Goal: Navigation & Orientation: Find specific page/section

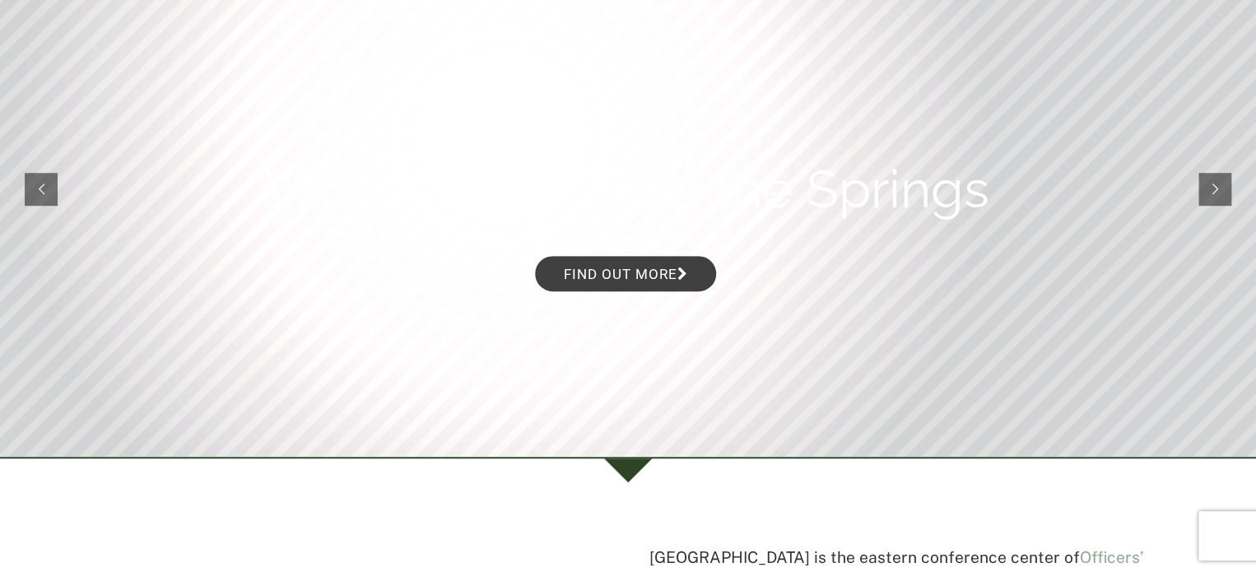
scroll to position [247, 0]
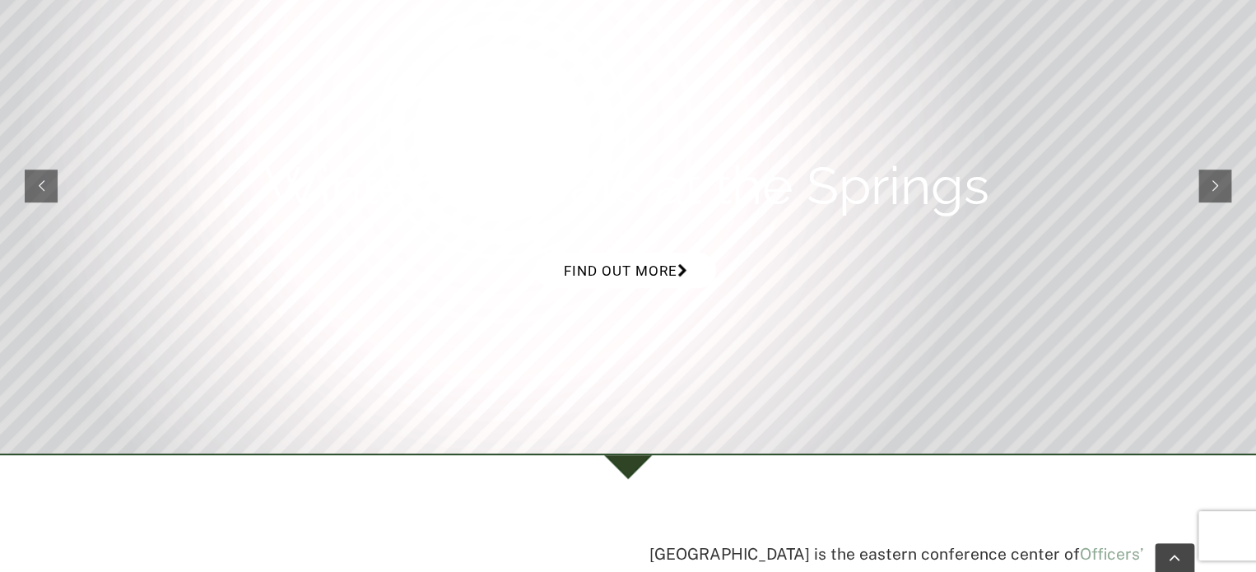
click at [656, 272] on link "Find out more" at bounding box center [625, 270] width 181 height 35
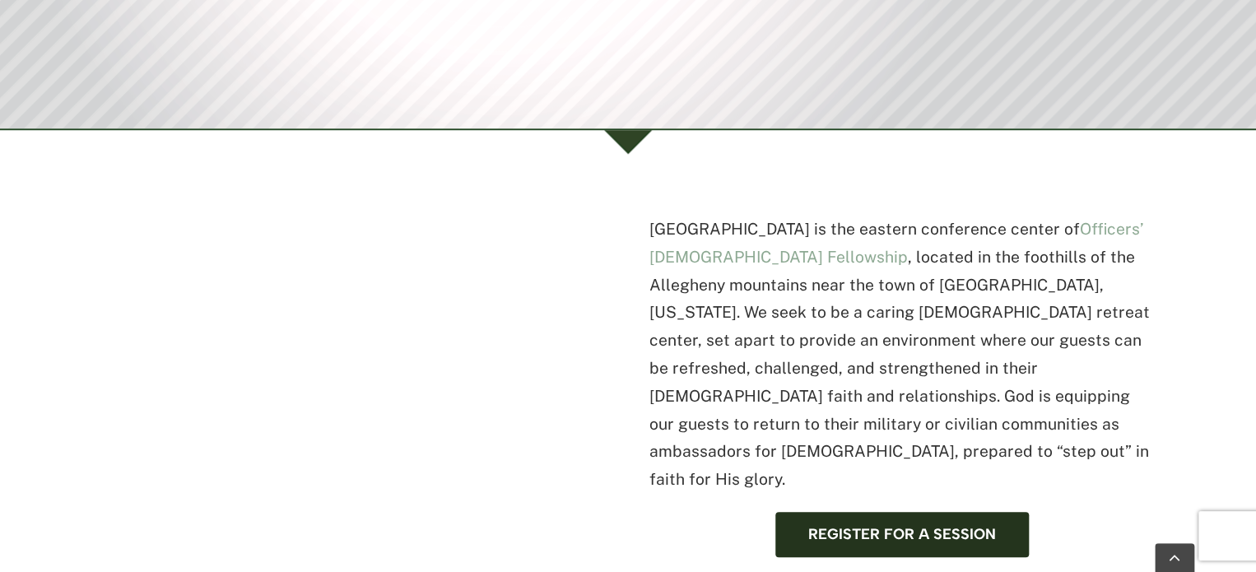
scroll to position [576, 0]
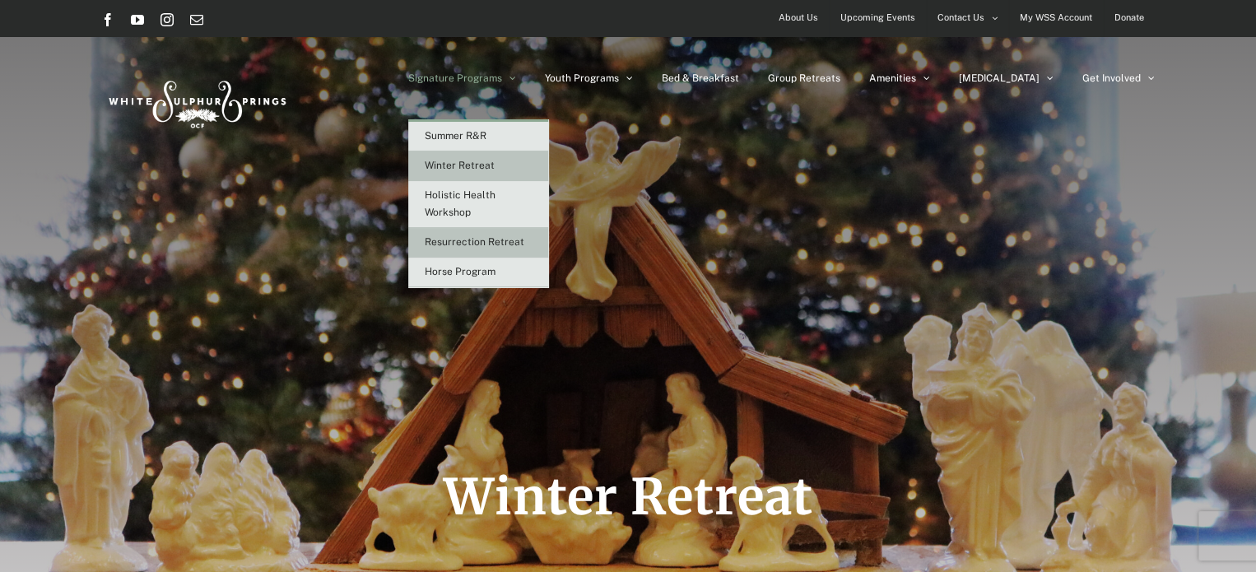
click at [524, 240] on span "Resurrection Retreat" at bounding box center [475, 242] width 100 height 12
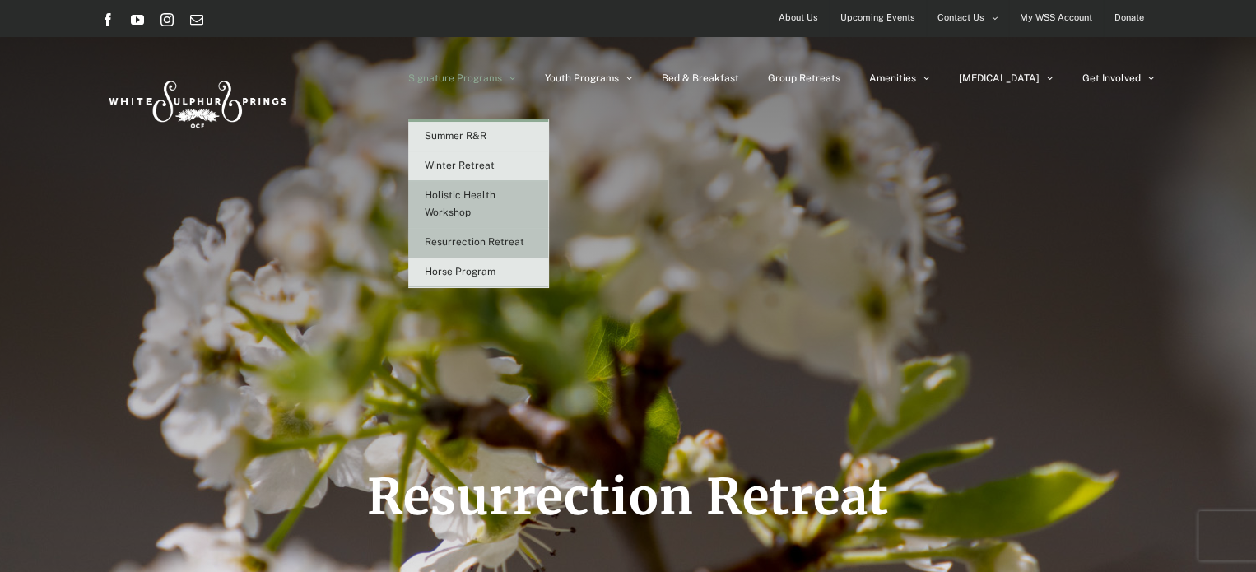
click at [495, 193] on span "Holistic Health Workshop" at bounding box center [460, 203] width 71 height 29
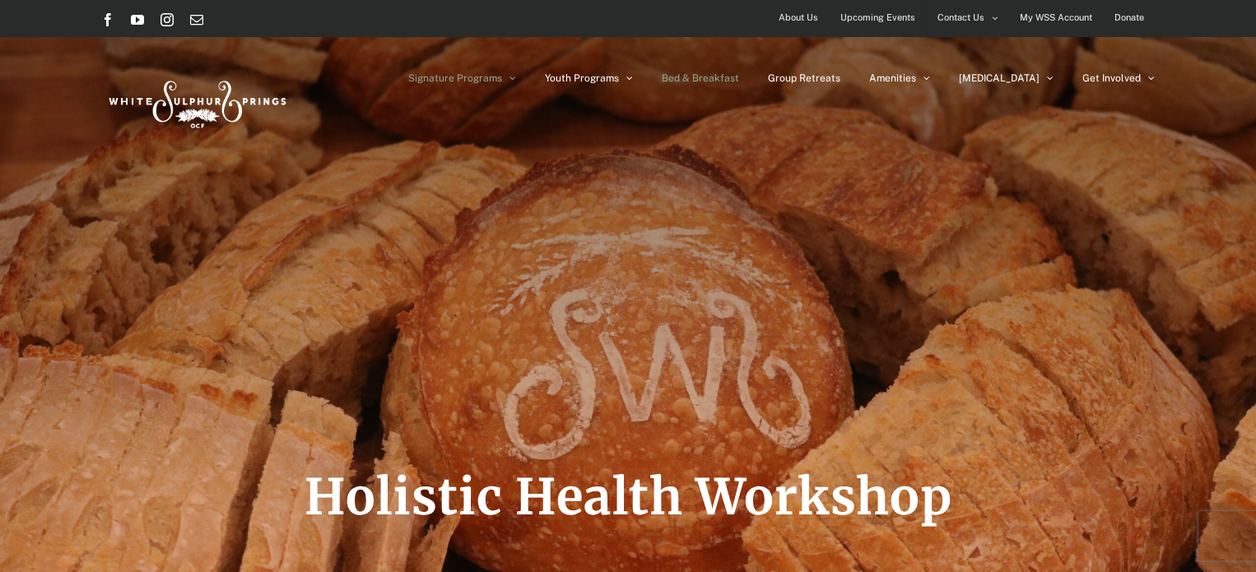
click at [739, 78] on span "Bed & Breakfast" at bounding box center [700, 78] width 77 height 10
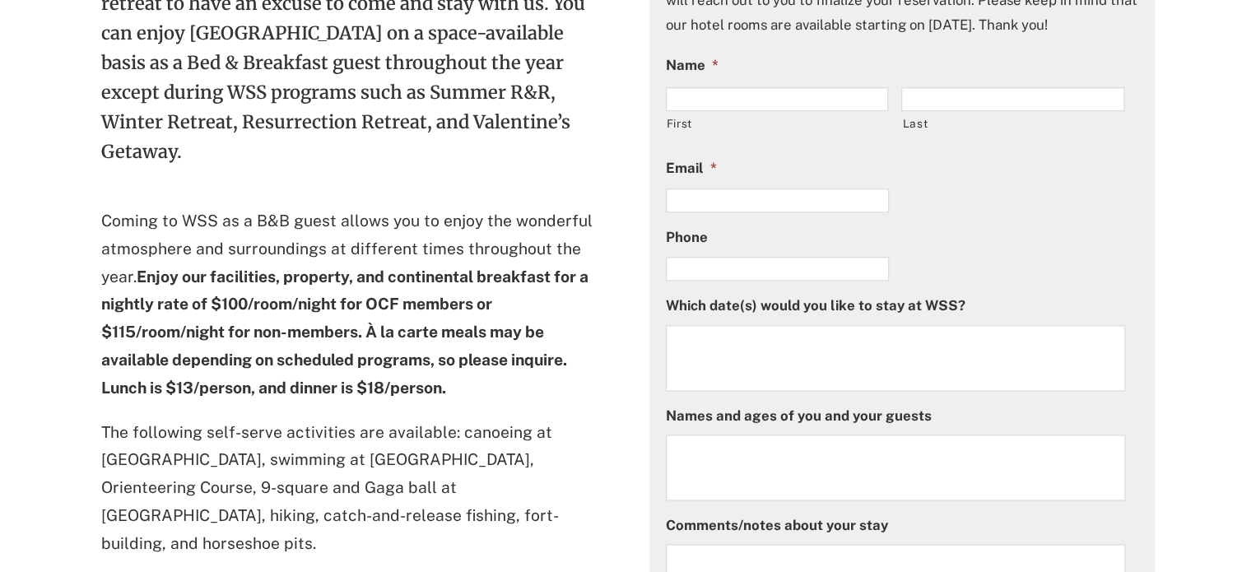
scroll to position [905, 0]
